Goal: Task Accomplishment & Management: Use online tool/utility

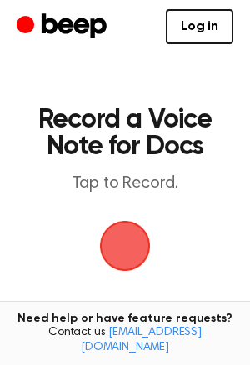
click at [133, 232] on span "button" at bounding box center [125, 245] width 47 height 47
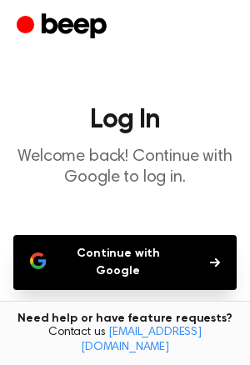
scroll to position [146, 0]
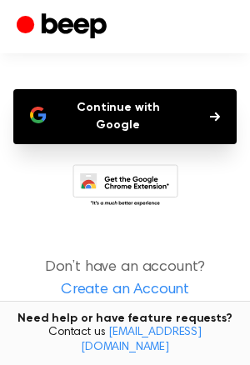
click at [202, 109] on button "Continue with Google" at bounding box center [124, 116] width 223 height 55
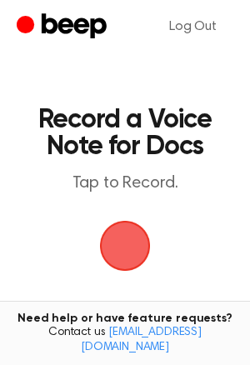
click at [132, 232] on span "button" at bounding box center [125, 245] width 47 height 47
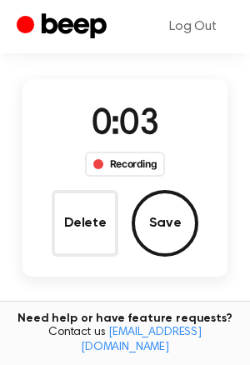
scroll to position [116, 0]
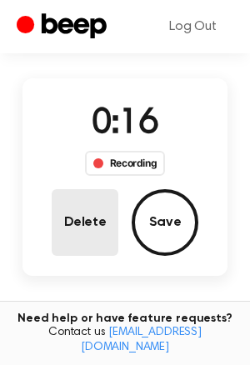
click at [86, 228] on button "Delete" at bounding box center [85, 222] width 67 height 67
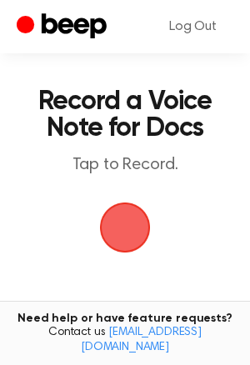
scroll to position [15, 0]
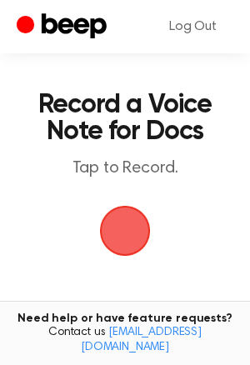
click at [111, 231] on span "button" at bounding box center [125, 230] width 47 height 47
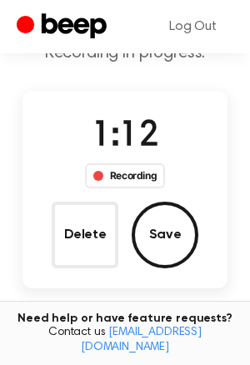
scroll to position [104, 0]
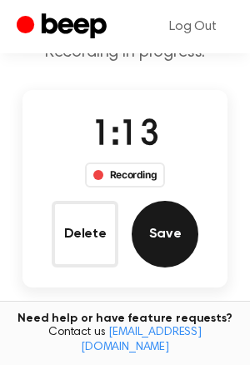
click at [150, 229] on button "Save" at bounding box center [165, 234] width 67 height 67
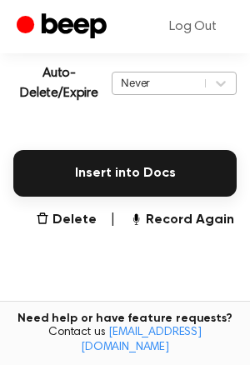
scroll to position [381, 0]
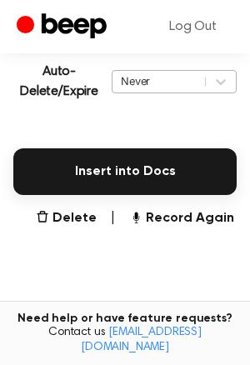
click at [161, 86] on div "Never" at bounding box center [159, 81] width 76 height 16
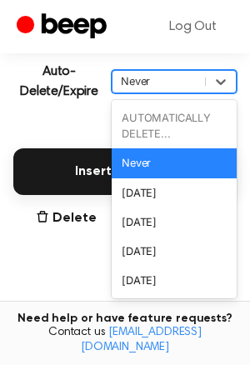
click at [167, 160] on div "Never" at bounding box center [174, 162] width 125 height 29
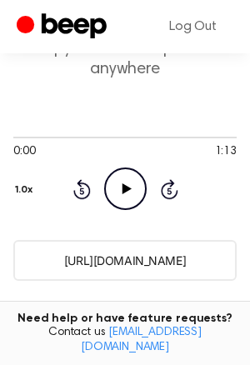
scroll to position [130, 0]
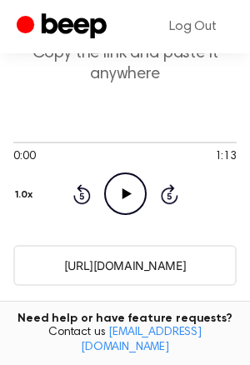
click at [146, 261] on input "https://beep.audio/bIA3UeP" at bounding box center [124, 265] width 223 height 41
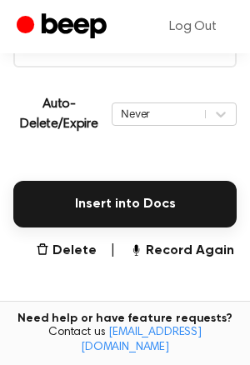
scroll to position [375, 0]
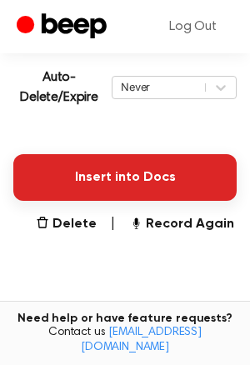
click at [146, 176] on button "Insert into Docs" at bounding box center [124, 177] width 223 height 47
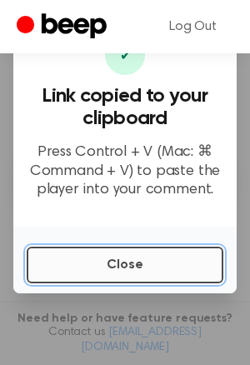
click at [145, 250] on button "Close" at bounding box center [125, 264] width 197 height 37
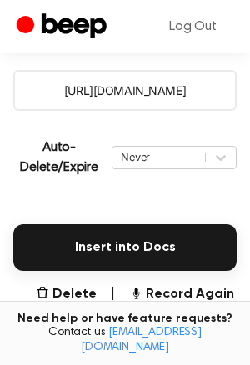
scroll to position [300, 0]
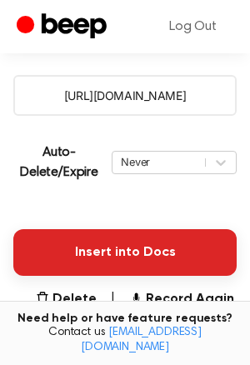
click at [101, 251] on button "Insert into Docs" at bounding box center [124, 252] width 223 height 47
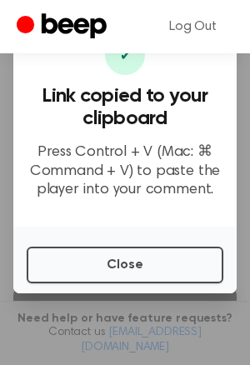
scroll to position [233, 0]
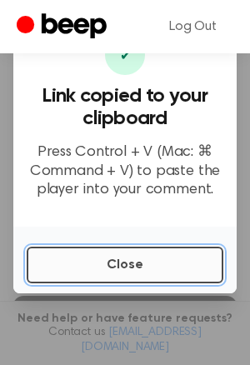
click at [122, 257] on button "Close" at bounding box center [125, 264] width 197 height 37
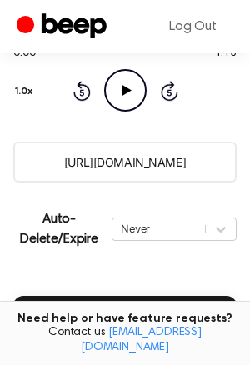
click at [77, 253] on div "Auto-Delete/Expire Never | Download" at bounding box center [124, 229] width 223 height 67
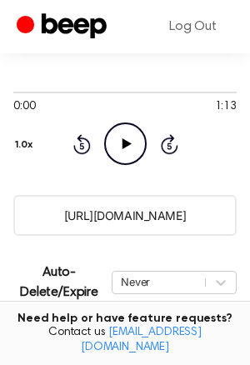
scroll to position [187, 0]
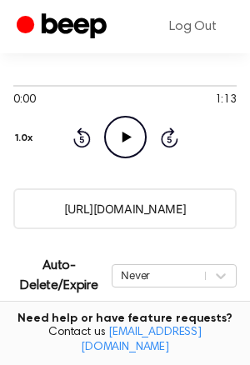
click at [131, 142] on icon "Play Audio" at bounding box center [125, 137] width 42 height 42
click at [123, 133] on icon at bounding box center [125, 137] width 7 height 11
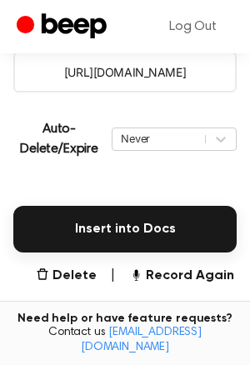
scroll to position [315, 0]
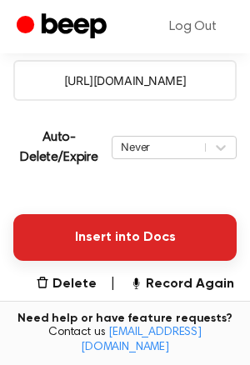
click at [93, 233] on button "Insert into Docs" at bounding box center [124, 237] width 223 height 47
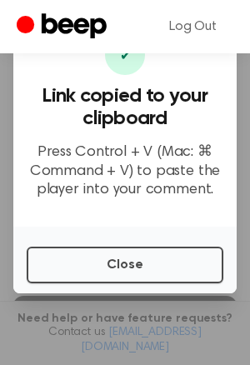
scroll to position [217, 0]
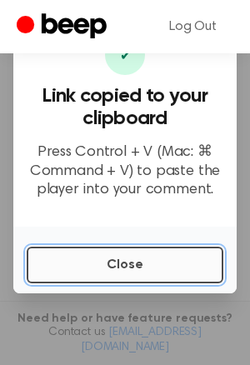
click at [128, 264] on button "Close" at bounding box center [125, 264] width 197 height 37
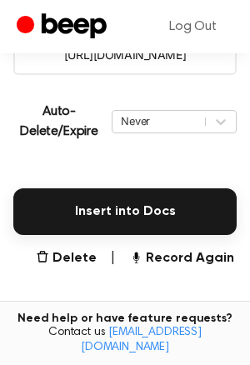
scroll to position [342, 0]
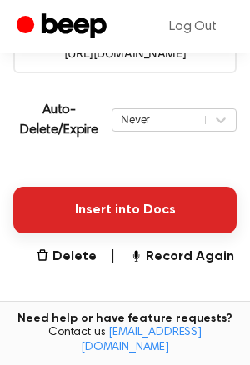
click at [123, 225] on button "Insert into Docs" at bounding box center [124, 210] width 223 height 47
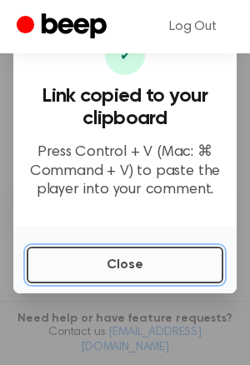
click at [140, 269] on button "Close" at bounding box center [125, 264] width 197 height 37
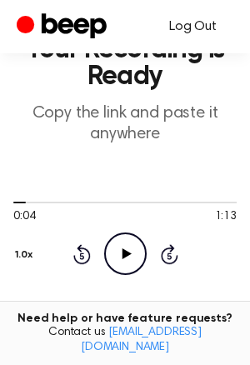
scroll to position [77, 0]
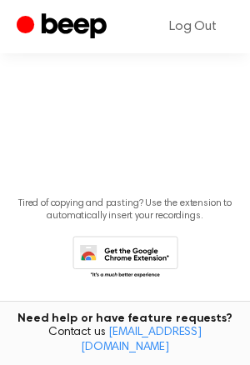
scroll to position [236, 0]
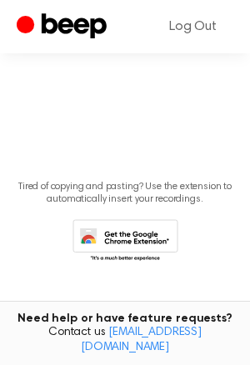
click at [150, 236] on icon at bounding box center [129, 245] width 78 height 29
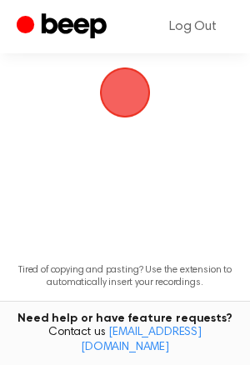
scroll to position [0, 0]
